Goal: Information Seeking & Learning: Learn about a topic

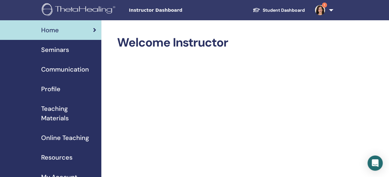
click at [321, 13] on img at bounding box center [320, 10] width 10 height 10
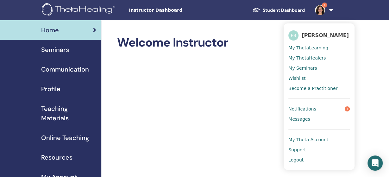
click at [305, 111] on span "Notifications" at bounding box center [302, 109] width 28 height 6
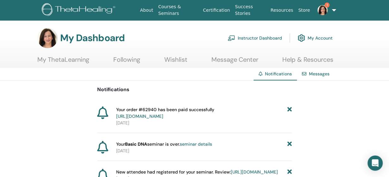
click at [251, 34] on link "Instructor Dashboard" at bounding box center [255, 38] width 54 height 14
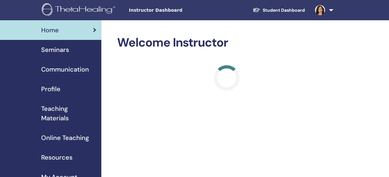
click at [57, 139] on span "Online Teaching" at bounding box center [65, 137] width 48 height 9
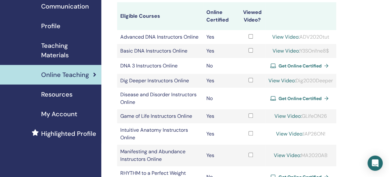
scroll to position [66, 0]
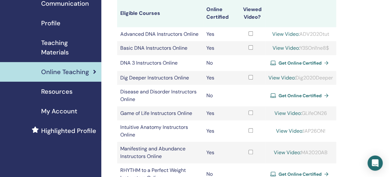
click at [278, 117] on link "View Video:" at bounding box center [287, 113] width 27 height 7
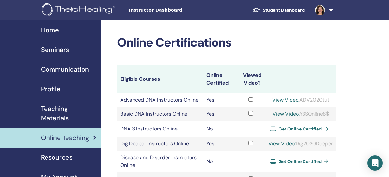
scroll to position [66, 0]
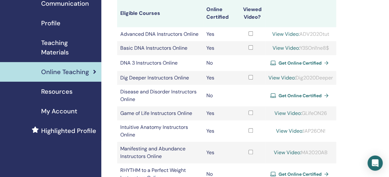
drag, startPoint x: 301, startPoint y: 121, endPoint x: 326, endPoint y: 123, distance: 25.1
click at [326, 117] on div "View Video: GLifeON26" at bounding box center [300, 114] width 65 height 8
copy div "GLifeON26"
